Goal: Information Seeking & Learning: Learn about a topic

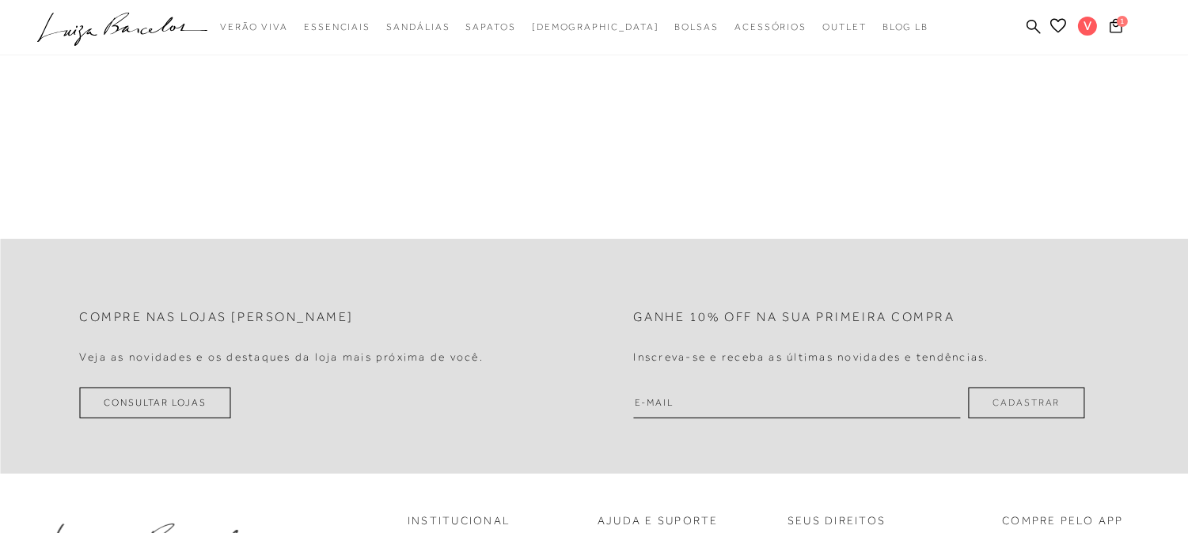
scroll to position [703, 0]
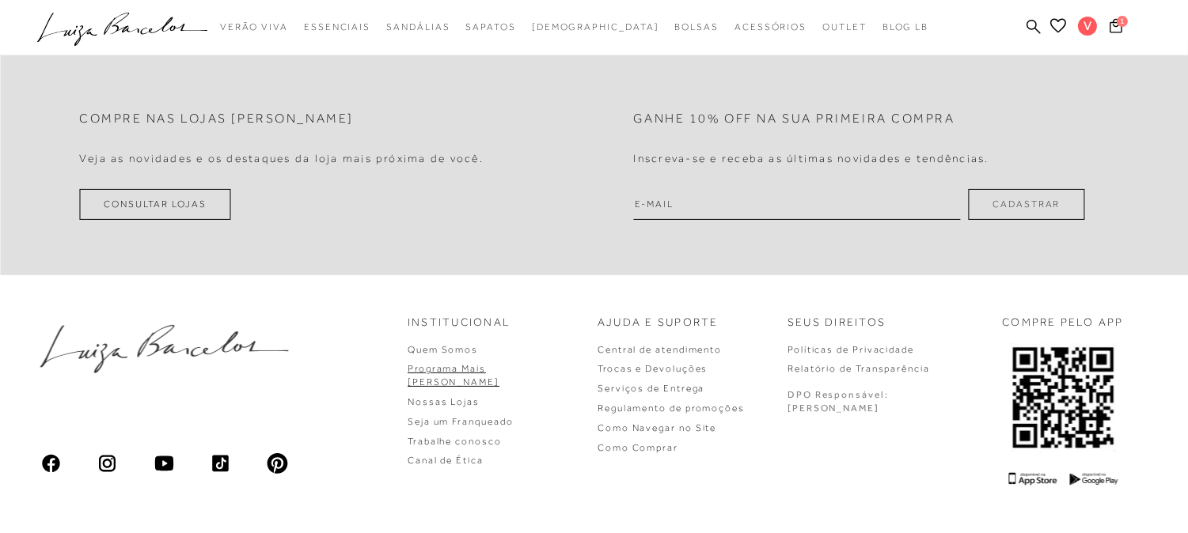
click at [499, 368] on link "Programa Mais [PERSON_NAME]" at bounding box center [453, 375] width 92 height 25
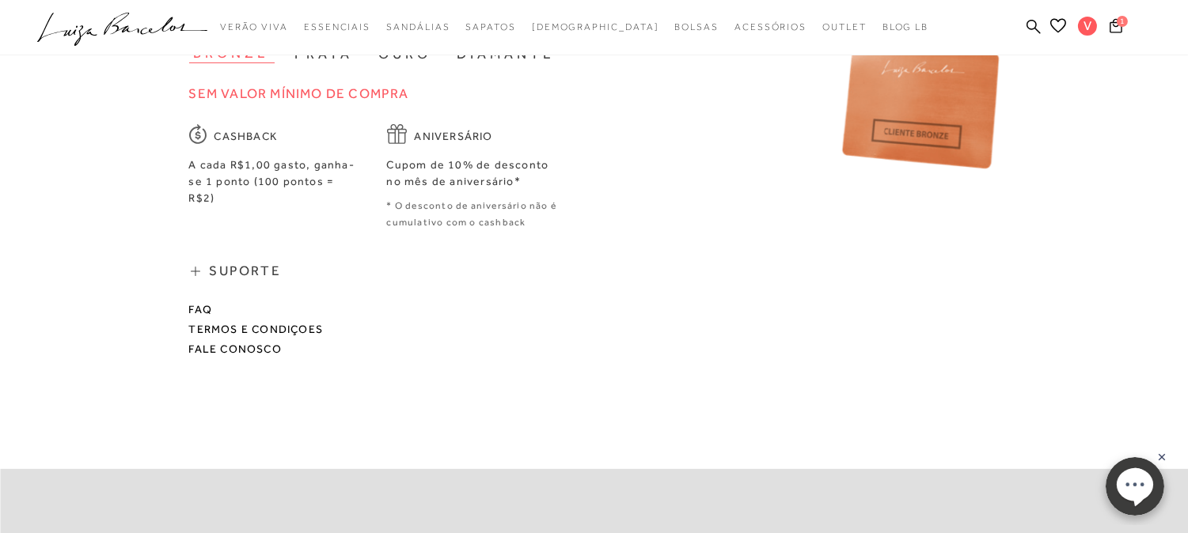
scroll to position [967, 0]
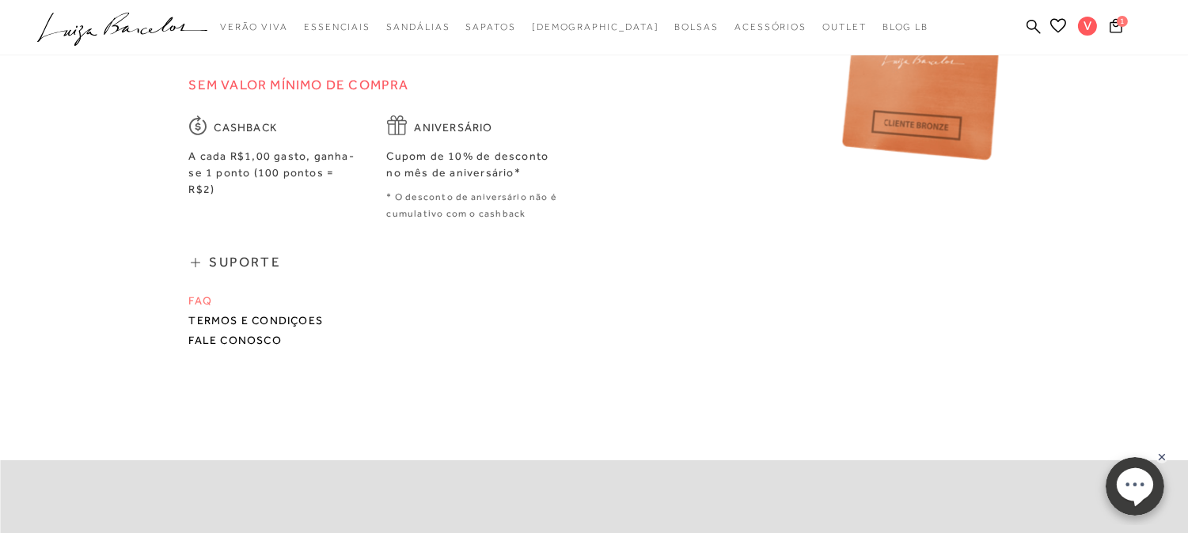
click at [199, 294] on link "FAQ" at bounding box center [201, 300] width 24 height 13
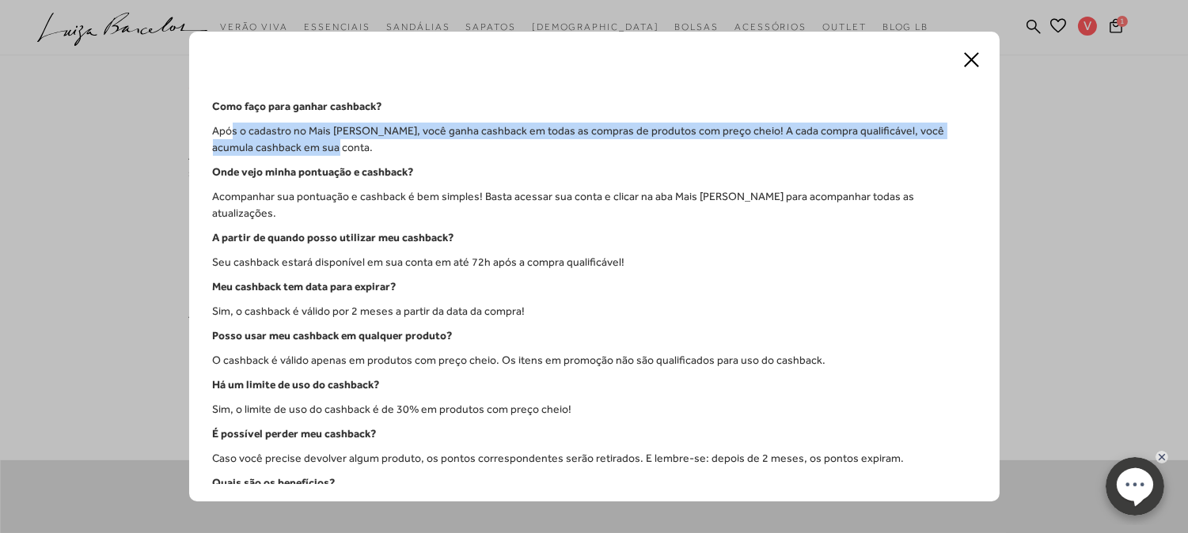
drag, startPoint x: 229, startPoint y: 131, endPoint x: 327, endPoint y: 153, distance: 99.6
click at [366, 146] on p "Após o cadastro no Mais [PERSON_NAME], você ganha cashback em todas as compras …" at bounding box center [594, 139] width 763 height 33
click at [323, 153] on p "Após o cadastro no Mais [PERSON_NAME], você ganha cashback em todas as compras …" at bounding box center [594, 139] width 763 height 33
drag, startPoint x: 256, startPoint y: 141, endPoint x: 200, endPoint y: 132, distance: 56.1
click at [200, 132] on div "Como faço para ganhar cashback? Após o cadastro no Mais [PERSON_NAME], você gan…" at bounding box center [594, 266] width 810 height 469
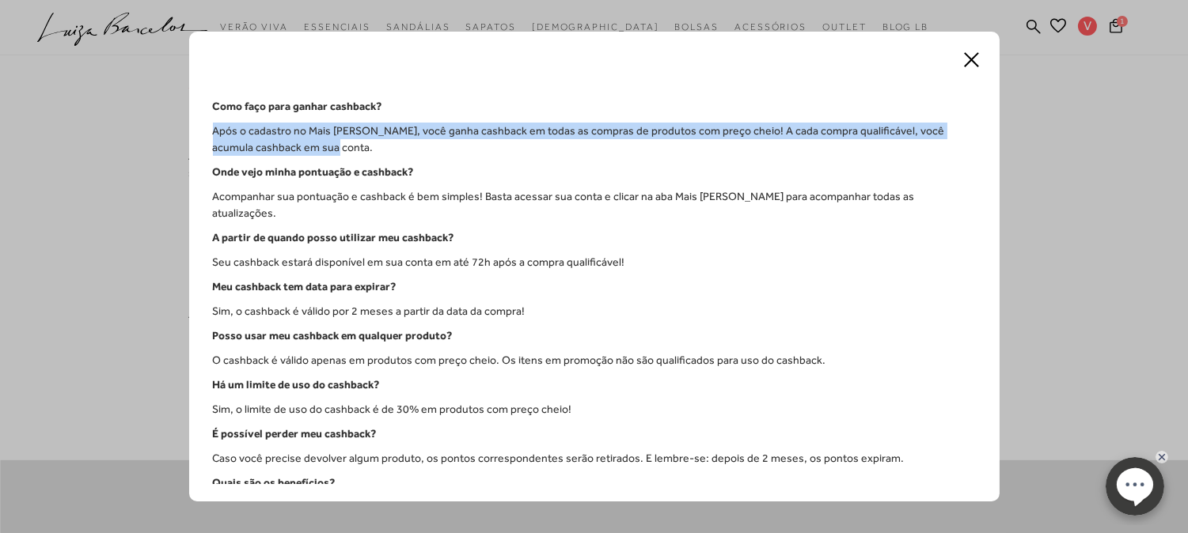
copy p "Após o cadastro no Mais [PERSON_NAME], você ganha cashback em todas as compras …"
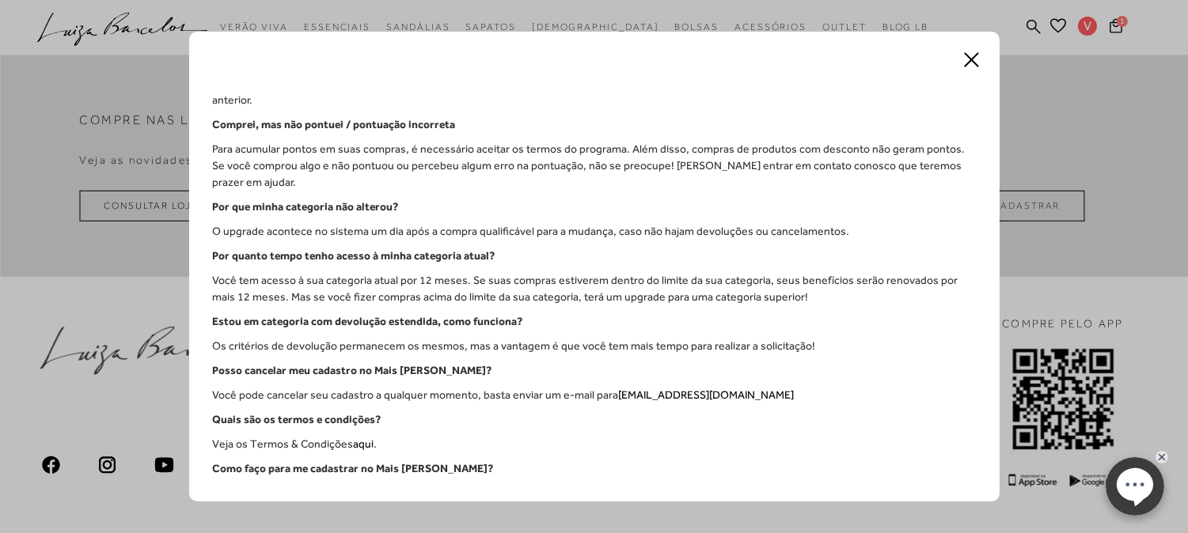
scroll to position [1426, 0]
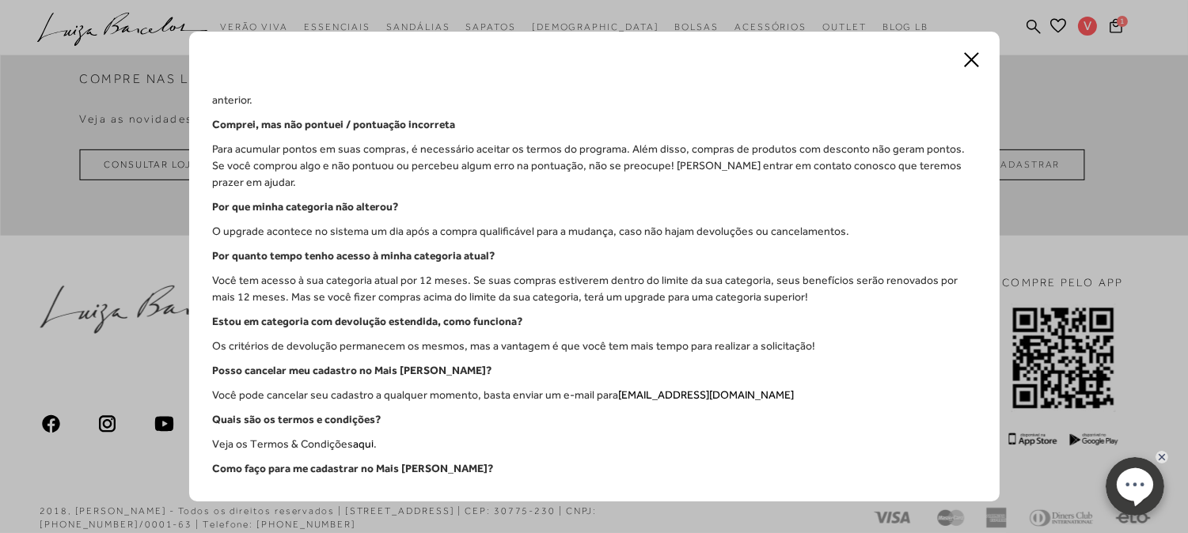
drag, startPoint x: 207, startPoint y: 461, endPoint x: 887, endPoint y: 497, distance: 680.5
click at [887, 497] on div "Como faço para ganhar cashback? Após o cadastro no Mais [PERSON_NAME], você gan…" at bounding box center [594, 266] width 810 height 469
copy p "É muito fácil se cadastrar! Acesse sua conta, clique na área Mais Luiza, aceite…"
click at [961, 55] on icon at bounding box center [971, 60] width 20 height 20
